Goal: Use online tool/utility: Utilize a website feature to perform a specific function

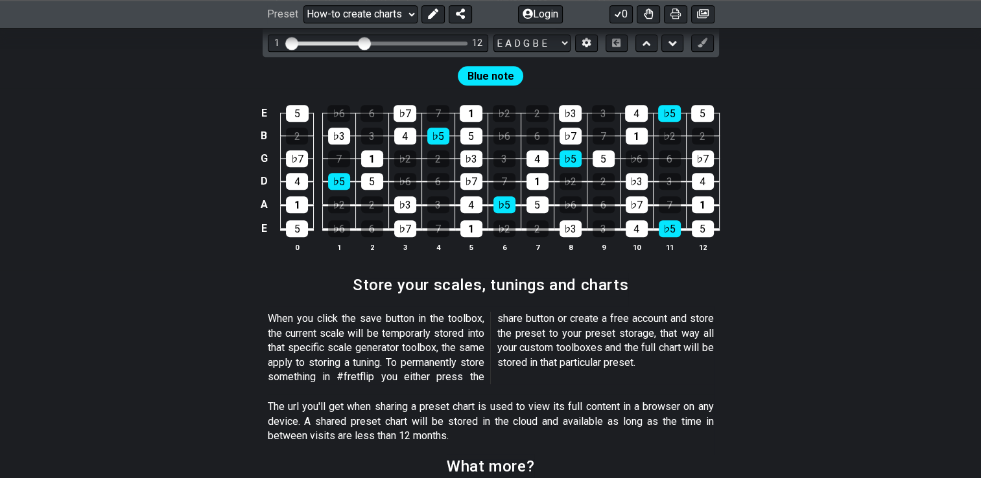
scroll to position [1491, 0]
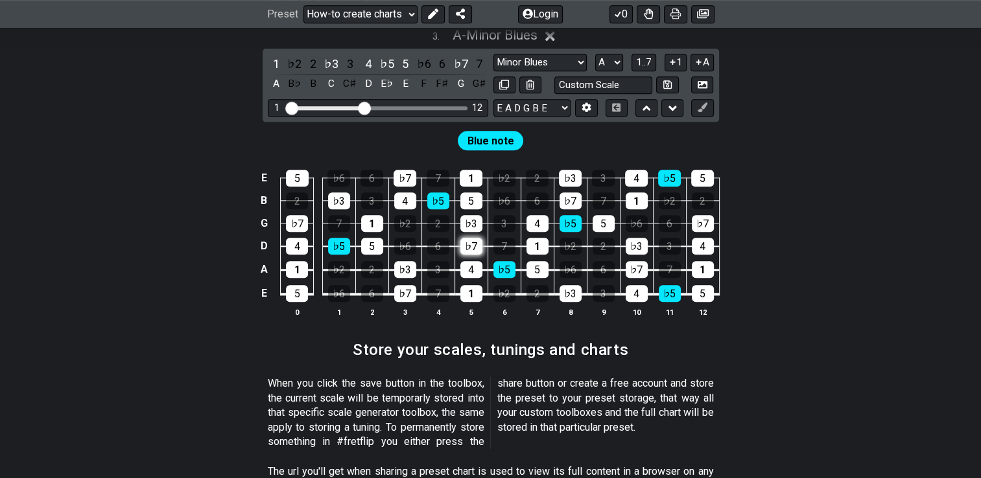
click at [467, 238] on div "♭7" at bounding box center [471, 246] width 22 height 17
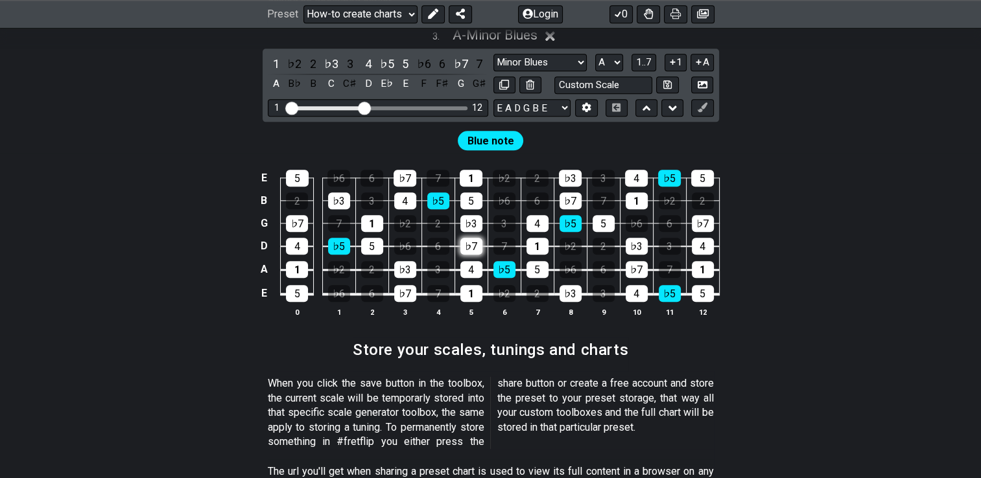
click at [467, 238] on div "♭7" at bounding box center [471, 246] width 22 height 17
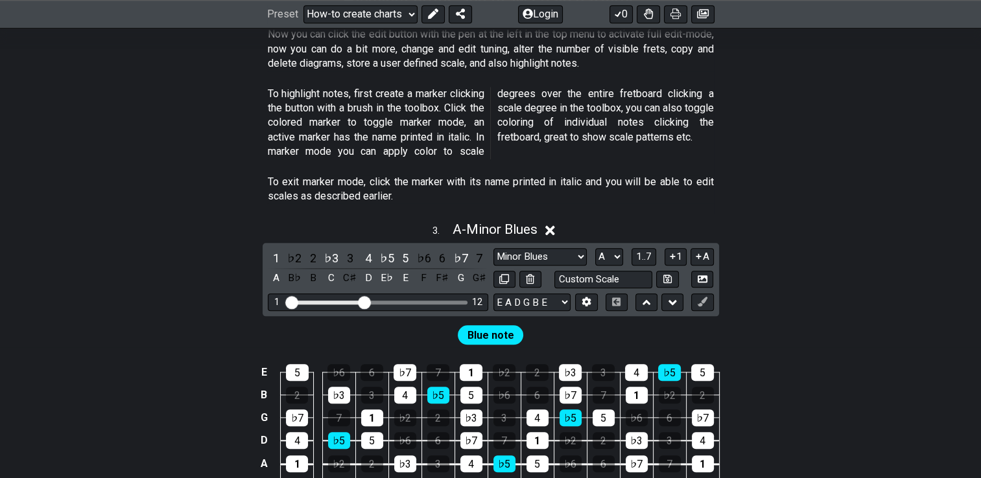
click at [507, 326] on span "Blue note" at bounding box center [490, 335] width 47 height 19
click at [577, 248] on select "Minor Blues New Scale Minor Pentatonic Major Pentatonic Minor Blues Major Blues…" at bounding box center [539, 256] width 93 height 17
select select "Melodic Minor"
click at [493, 248] on select "Minor Blues New Scale Minor Pentatonic Major Pentatonic Minor Blues Major Blues…" at bounding box center [539, 256] width 93 height 17
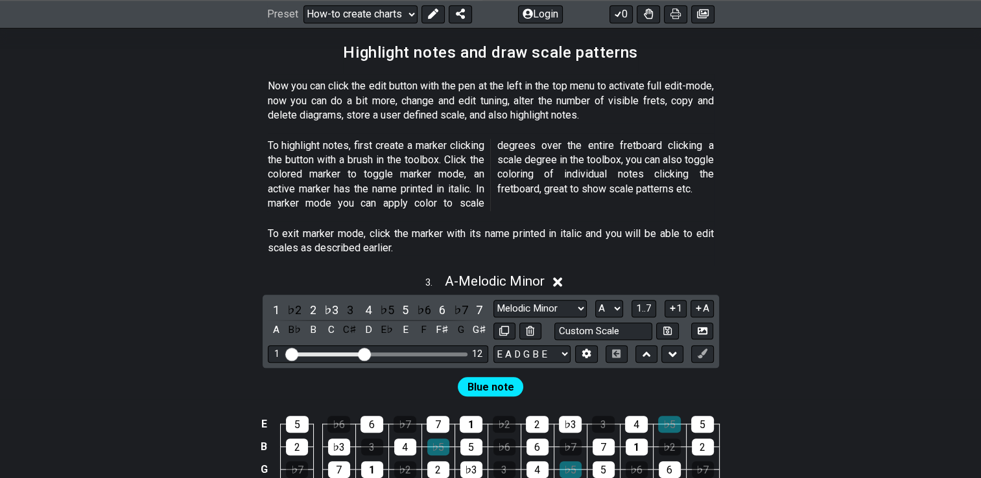
scroll to position [1231, 0]
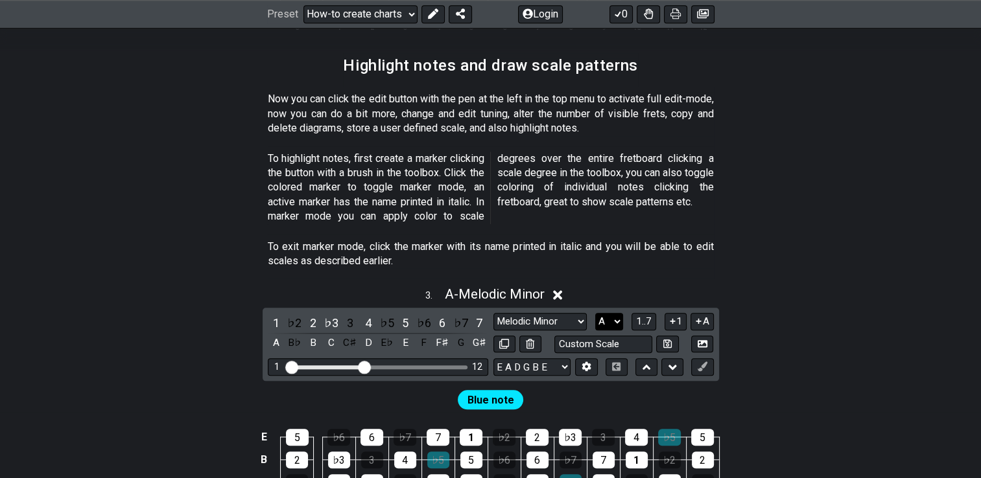
click at [603, 313] on select "A♭ A A♯ B♭ B C C♯ D♭ D D♯ E♭ E F F♯ G♭ G G♯" at bounding box center [609, 321] width 28 height 17
select select "Ab"
click at [595, 313] on select "A♭ A A♯ B♭ B C C♯ D♭ D D♯ E♭ E F F♯ G♭ G G♯" at bounding box center [609, 321] width 28 height 17
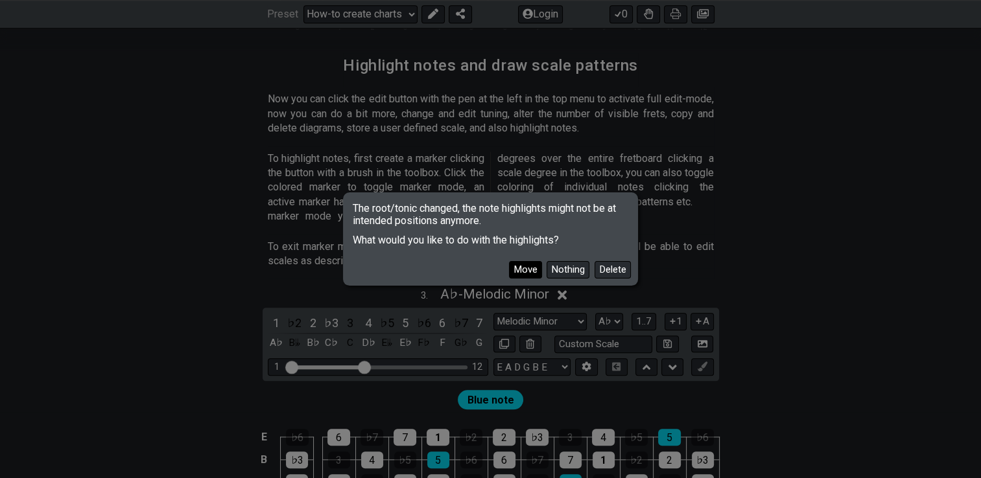
click at [534, 272] on button "Move" at bounding box center [525, 269] width 33 height 17
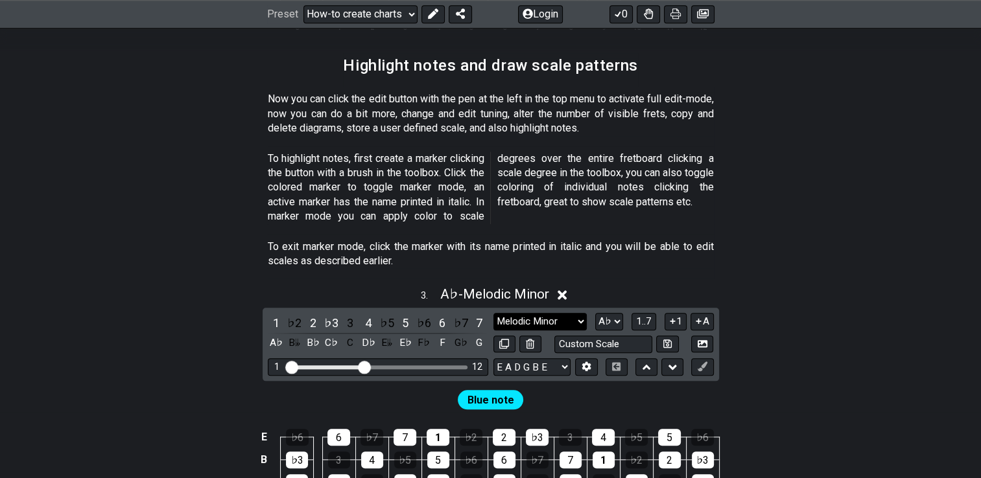
drag, startPoint x: 549, startPoint y: 302, endPoint x: 555, endPoint y: 306, distance: 7.0
click at [550, 313] on select "Minor Blues New Scale Minor Pentatonic Major Pentatonic Minor Blues Major Blues…" at bounding box center [539, 321] width 93 height 17
select select "Major Pentatonic"
click at [493, 313] on select "Minor Blues New Scale Minor Pentatonic Major Pentatonic Minor Blues Major Blues…" at bounding box center [539, 321] width 93 height 17
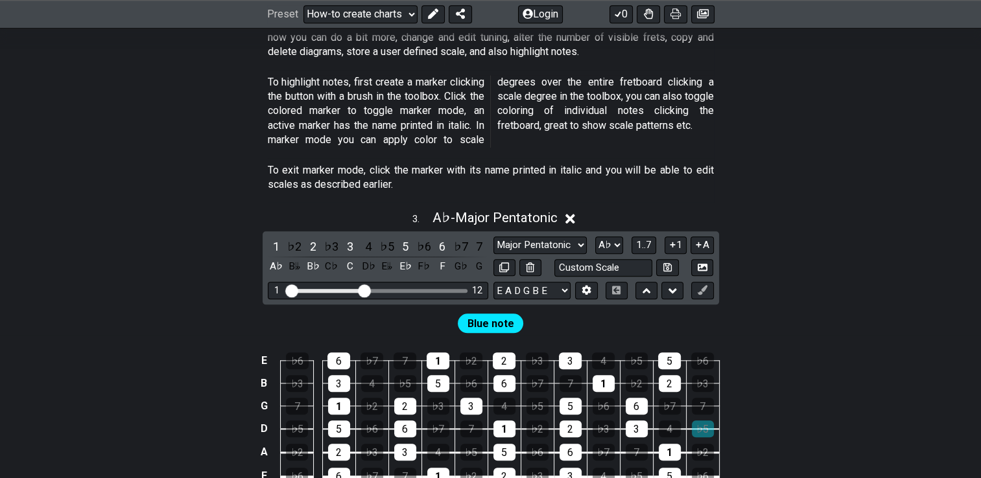
scroll to position [1426, 0]
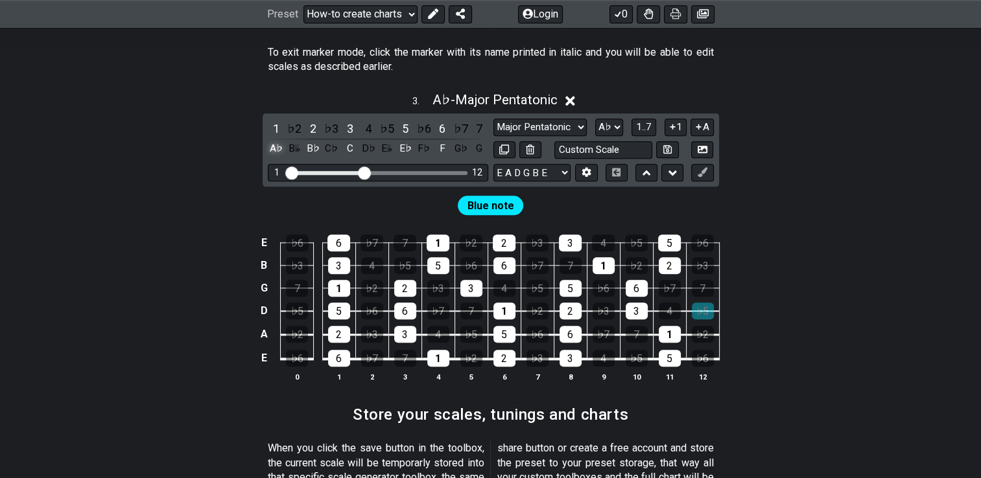
click at [272, 140] on div "A♭" at bounding box center [276, 148] width 17 height 17
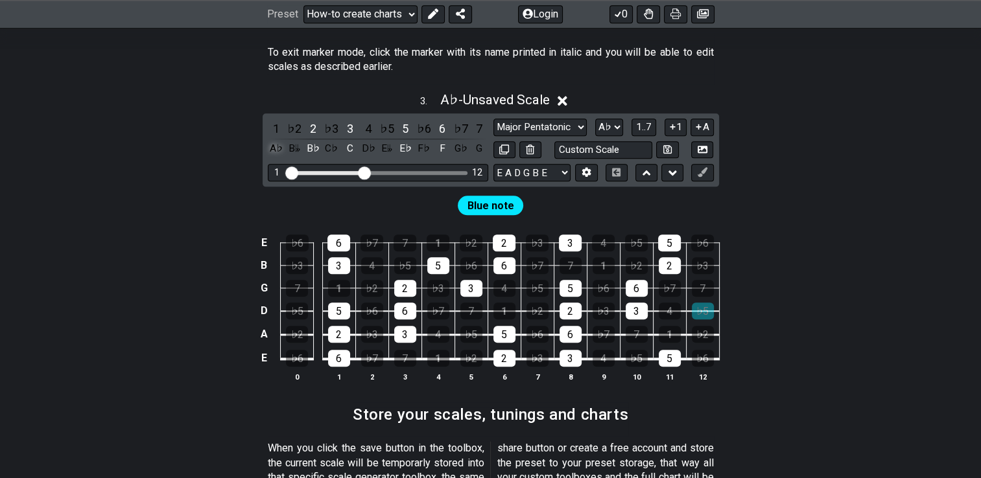
click at [283, 140] on div "A♭" at bounding box center [276, 148] width 17 height 17
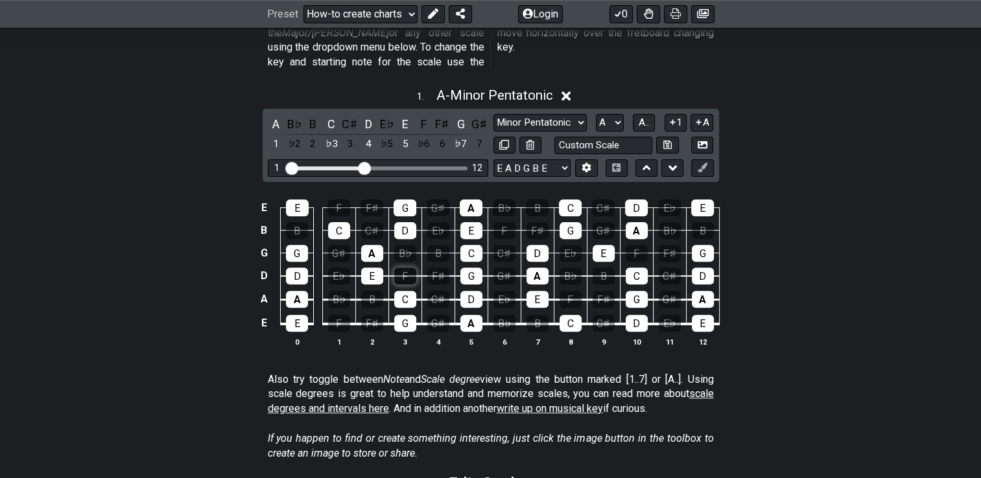
scroll to position [324, 0]
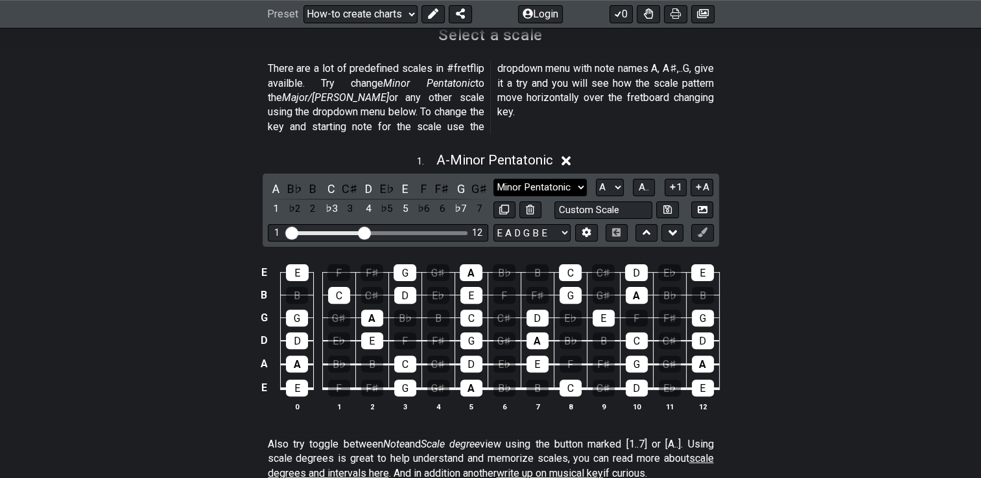
click at [546, 179] on select "Minor Pentatonic New Scale Minor Pentatonic Major Pentatonic Minor Blues Major …" at bounding box center [539, 187] width 93 height 17
click at [548, 179] on select "Minor Pentatonic New Scale Minor Pentatonic Major Pentatonic Minor Blues Major …" at bounding box center [539, 187] width 93 height 17
click at [436, 310] on div "B" at bounding box center [438, 318] width 22 height 17
click at [443, 310] on div "B" at bounding box center [438, 318] width 22 height 17
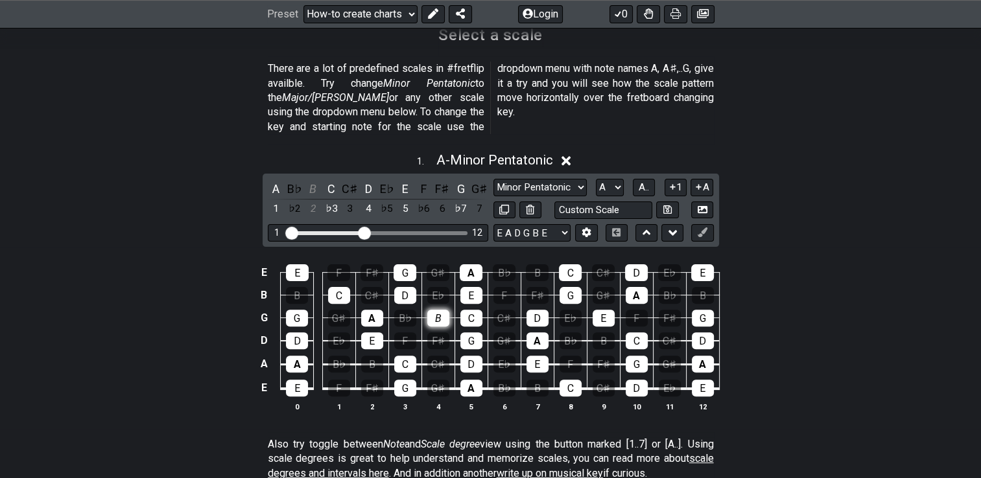
click at [443, 310] on div "B" at bounding box center [438, 318] width 22 height 17
click at [441, 287] on div "E♭" at bounding box center [438, 295] width 22 height 17
